Goal: Task Accomplishment & Management: Use online tool/utility

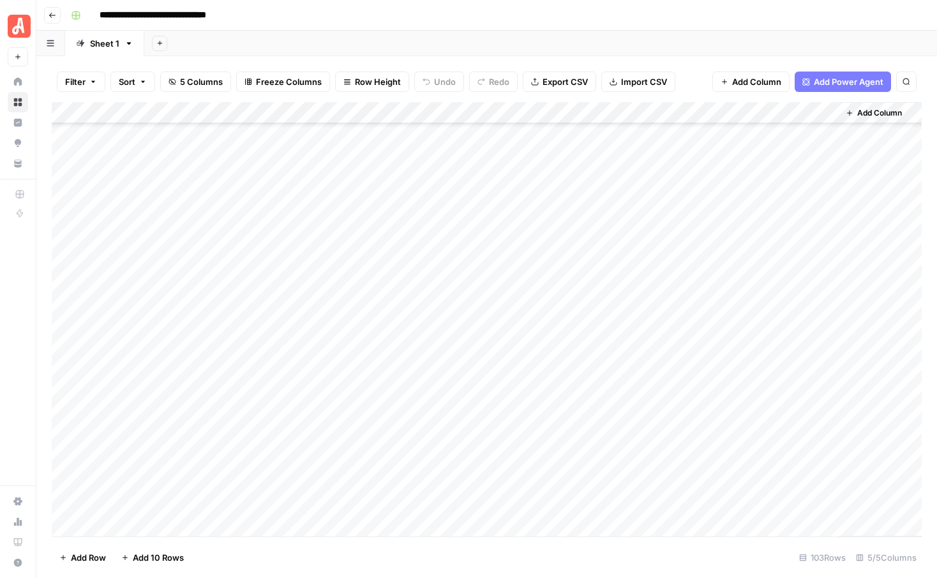
scroll to position [1791, 0]
click at [711, 294] on div "Add Column" at bounding box center [487, 319] width 870 height 434
click at [710, 248] on div "Add Column" at bounding box center [487, 319] width 870 height 434
click at [596, 311] on div "Add Column" at bounding box center [487, 319] width 870 height 434
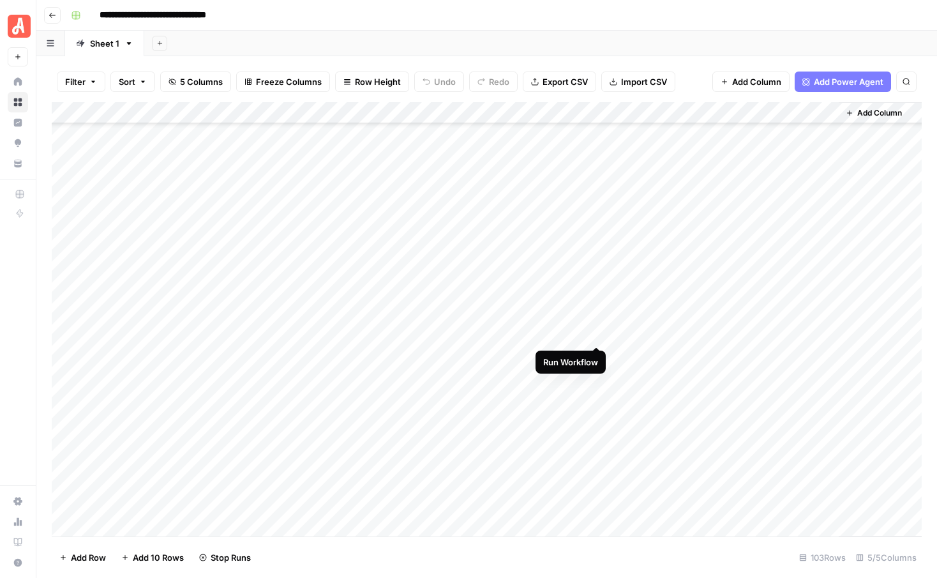
click at [596, 332] on div "Add Column" at bounding box center [487, 319] width 870 height 434
click at [595, 357] on div "Add Column" at bounding box center [487, 319] width 870 height 434
click at [596, 378] on div "Add Column" at bounding box center [487, 319] width 870 height 434
click at [710, 288] on div "Add Column" at bounding box center [487, 319] width 870 height 434
click at [597, 312] on div "Add Column" at bounding box center [487, 319] width 870 height 434
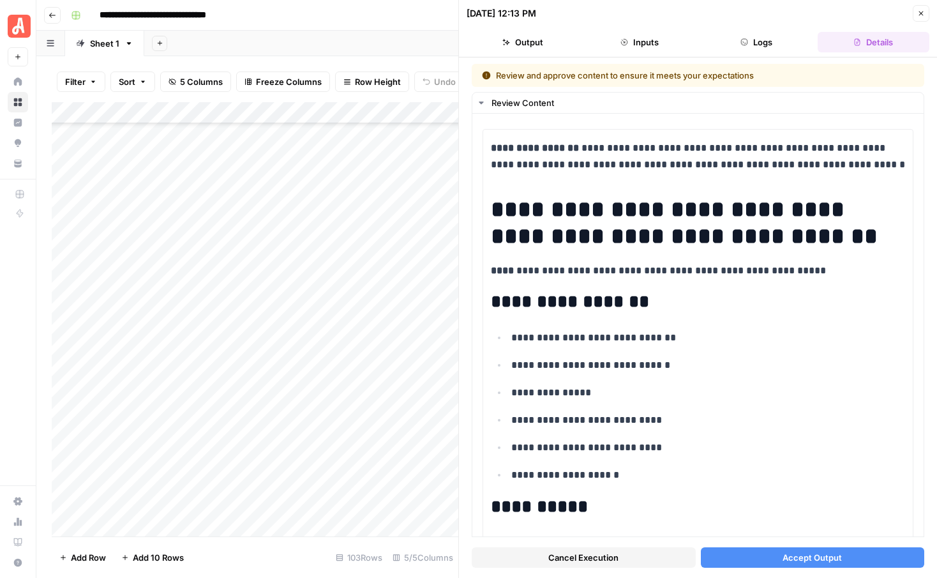
click at [795, 553] on span "Accept Output" at bounding box center [811, 557] width 59 height 13
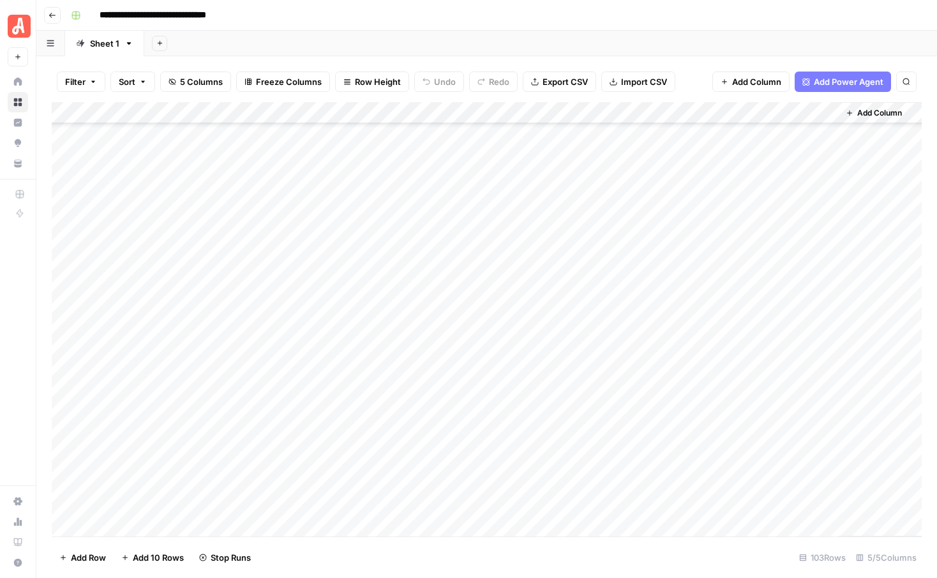
click at [596, 330] on div "Add Column" at bounding box center [487, 319] width 870 height 434
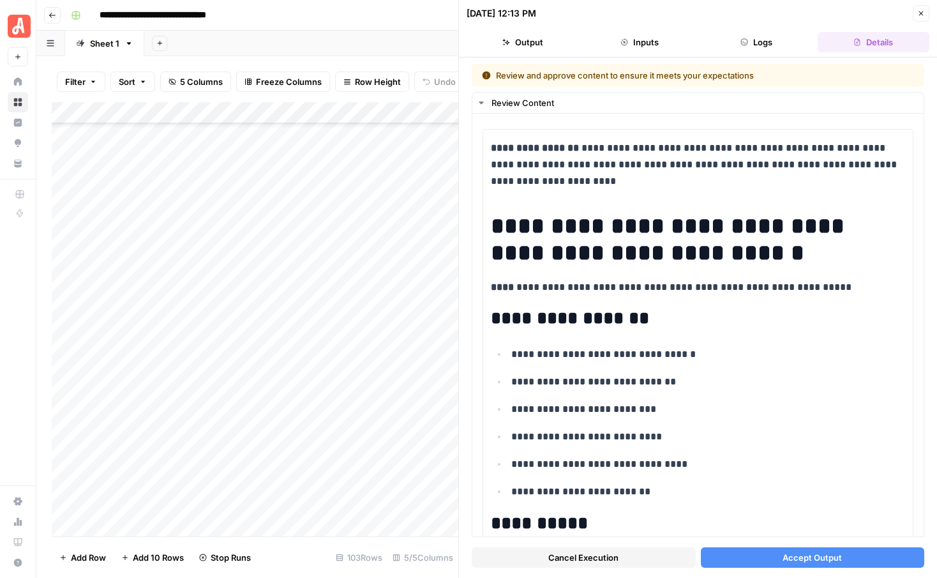
click at [771, 559] on button "Accept Output" at bounding box center [813, 557] width 224 height 20
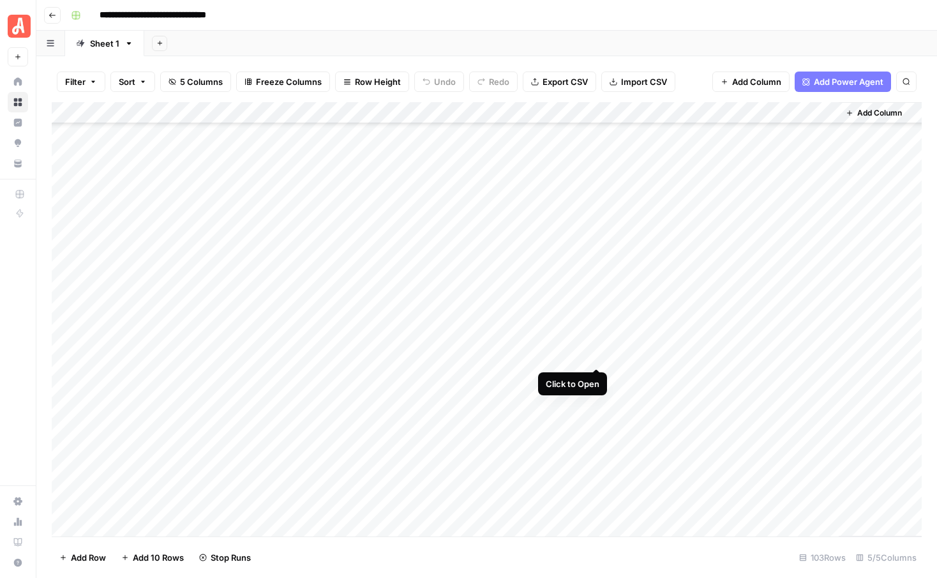
click at [597, 357] on div "Add Column" at bounding box center [487, 319] width 870 height 434
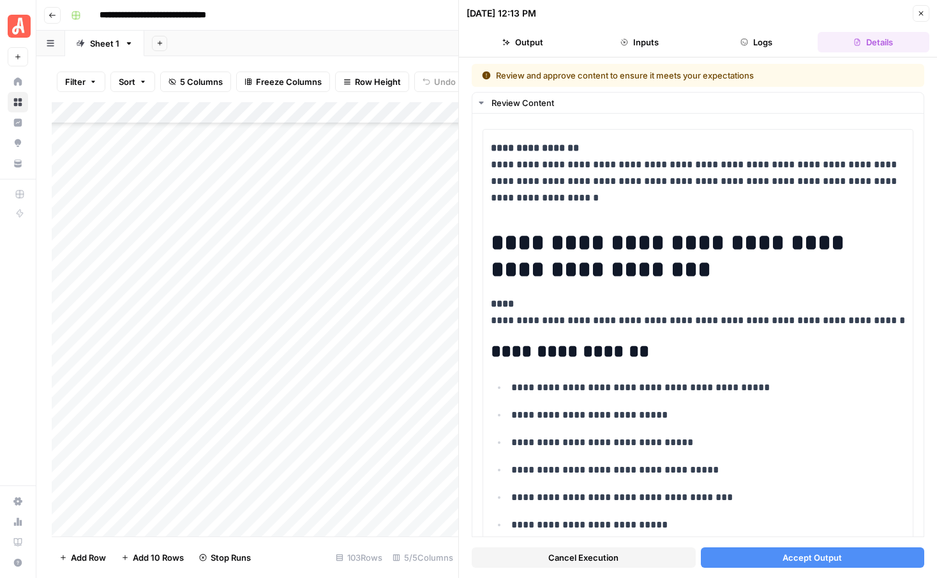
click at [782, 554] on button "Accept Output" at bounding box center [813, 557] width 224 height 20
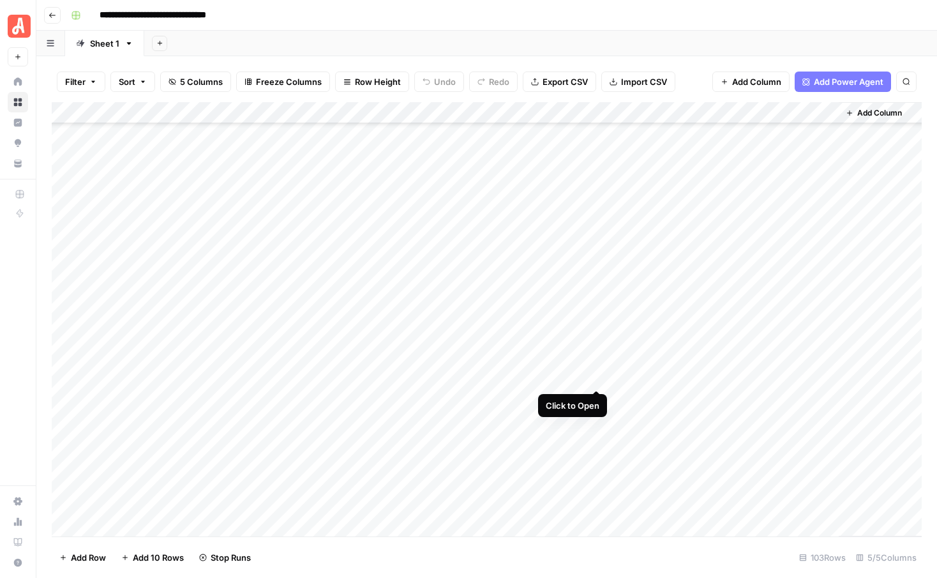
click at [595, 373] on div "Add Column" at bounding box center [487, 319] width 870 height 434
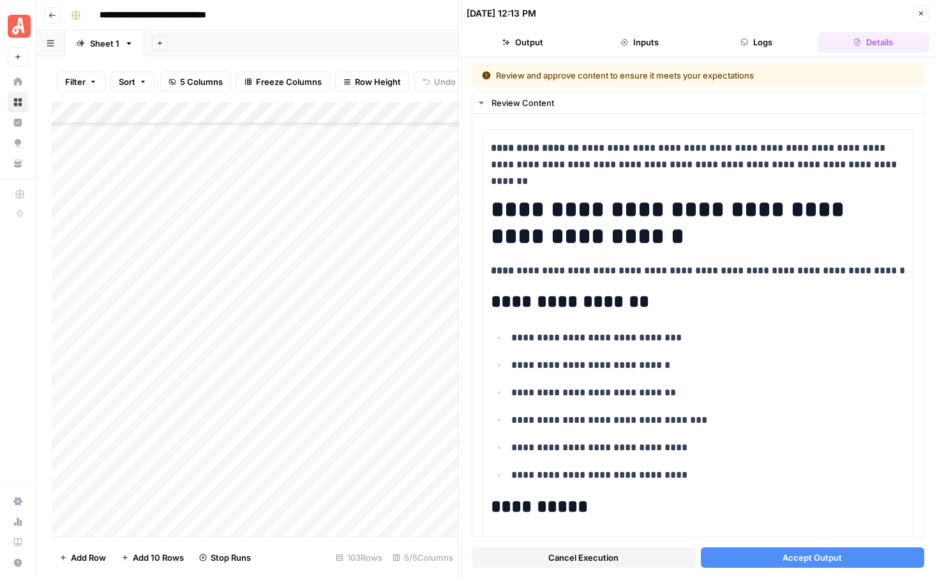
click at [801, 558] on span "Accept Output" at bounding box center [811, 557] width 59 height 13
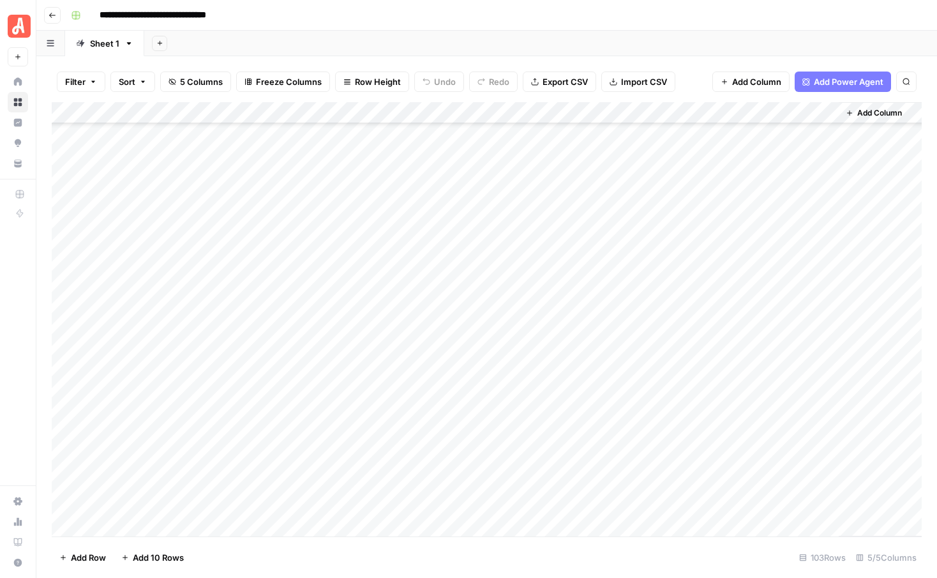
click at [823, 377] on div "Add Column" at bounding box center [487, 319] width 870 height 434
click at [711, 373] on div "Add Column" at bounding box center [487, 319] width 870 height 434
